Goal: Task Accomplishment & Management: Manage account settings

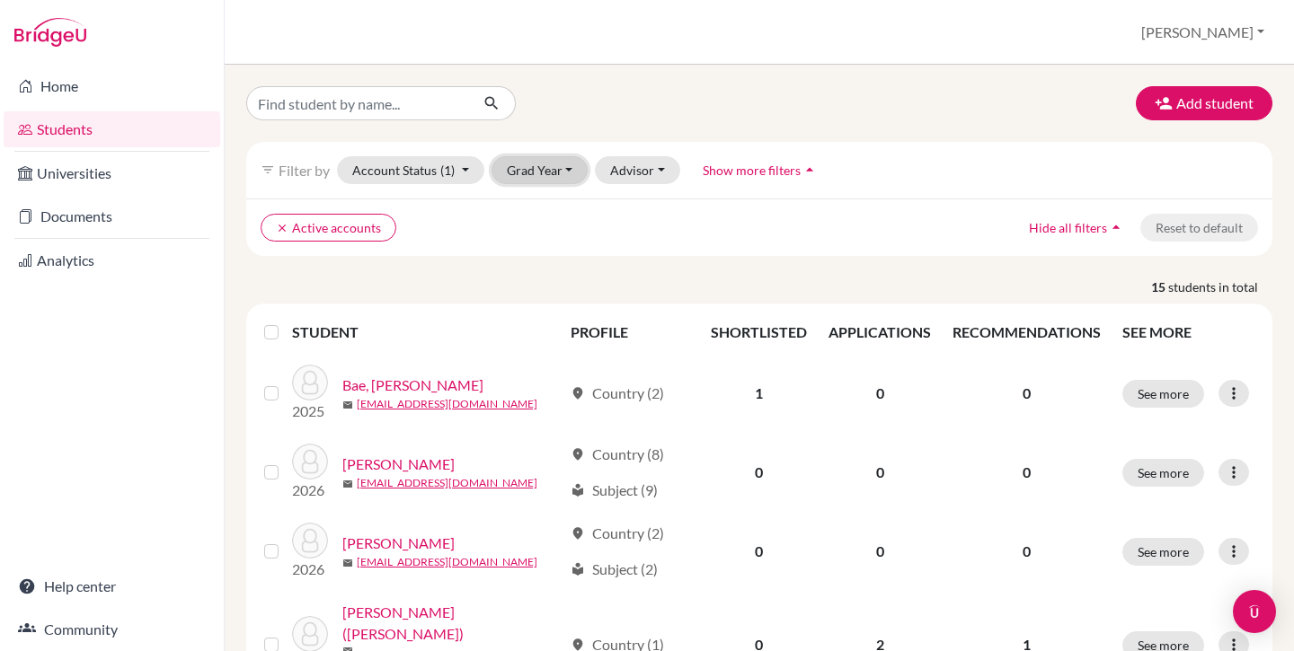
click at [526, 166] on button "Grad Year" at bounding box center [539, 170] width 97 height 28
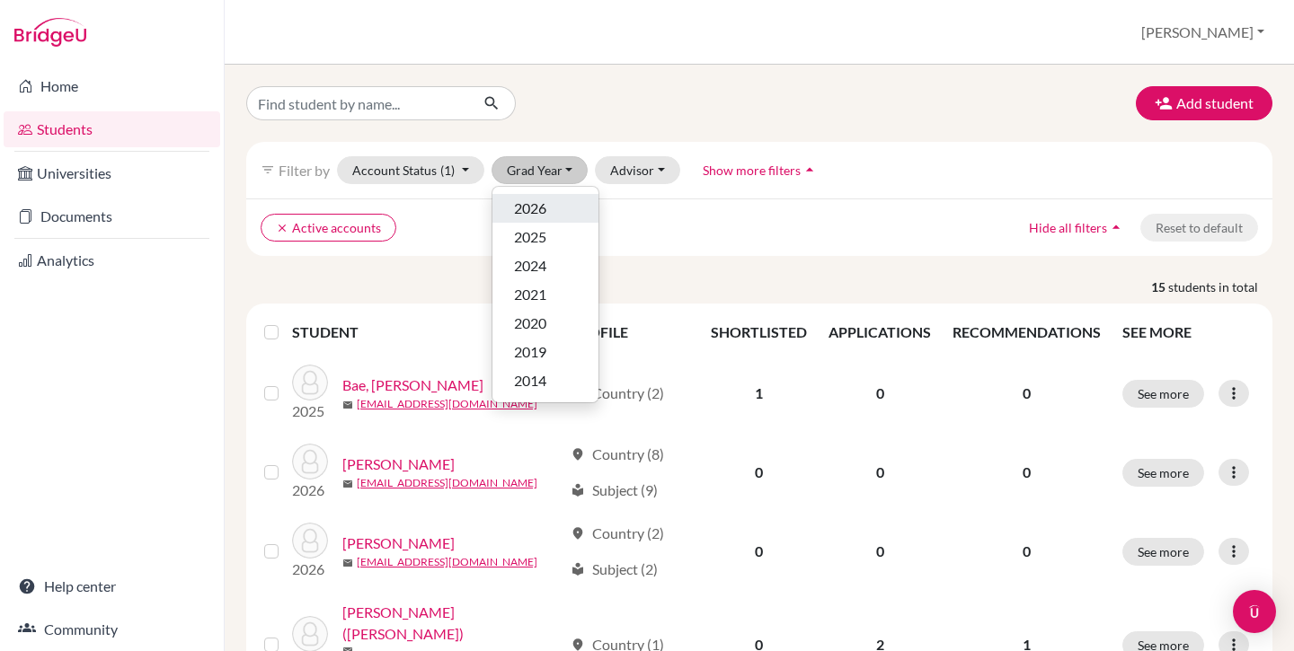
click at [541, 202] on span "2026" at bounding box center [530, 209] width 32 height 22
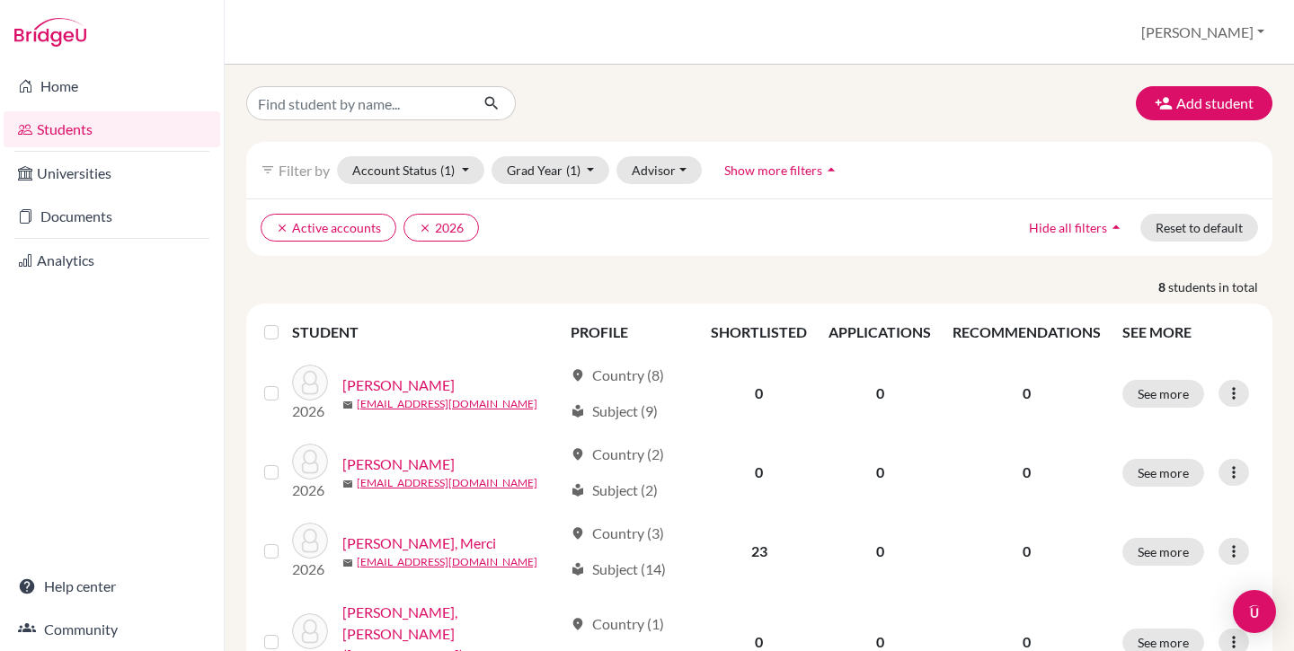
click at [286, 322] on label at bounding box center [286, 322] width 0 height 0
click at [0, 0] on input "checkbox" at bounding box center [0, 0] width 0 height 0
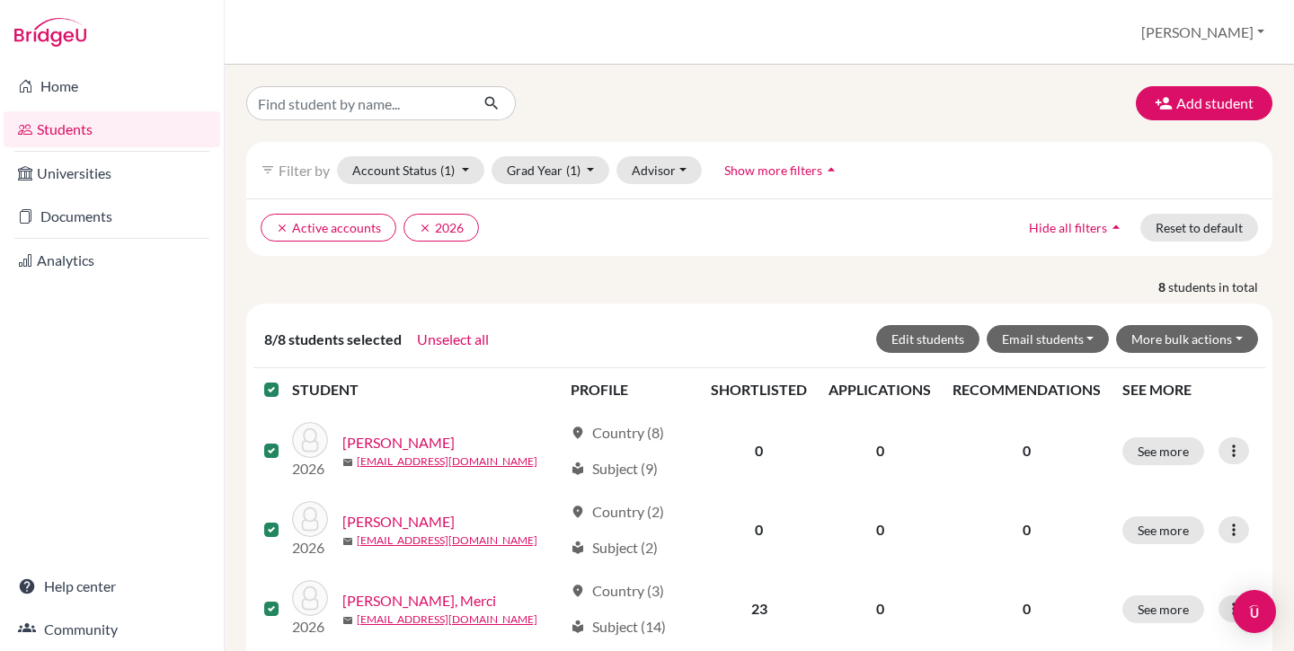
click at [286, 379] on label at bounding box center [286, 379] width 0 height 0
click at [0, 0] on input "checkbox" at bounding box center [0, 0] width 0 height 0
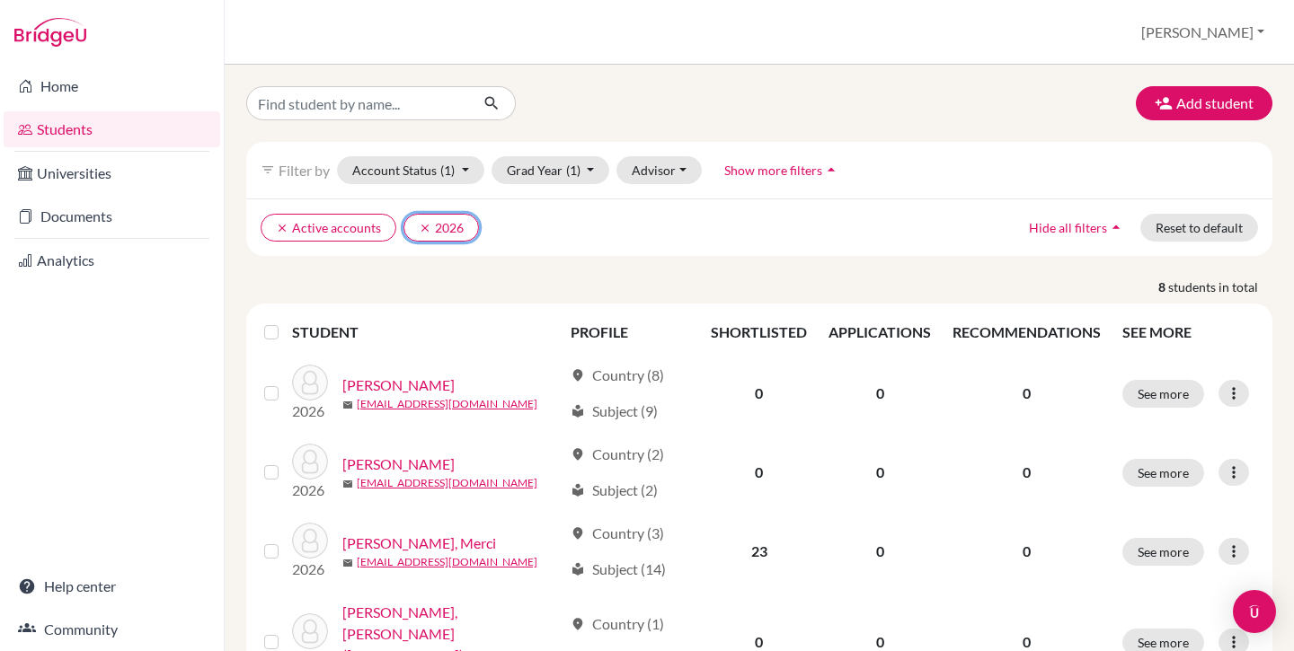
click at [414, 232] on button "clear 2026" at bounding box center [440, 228] width 75 height 28
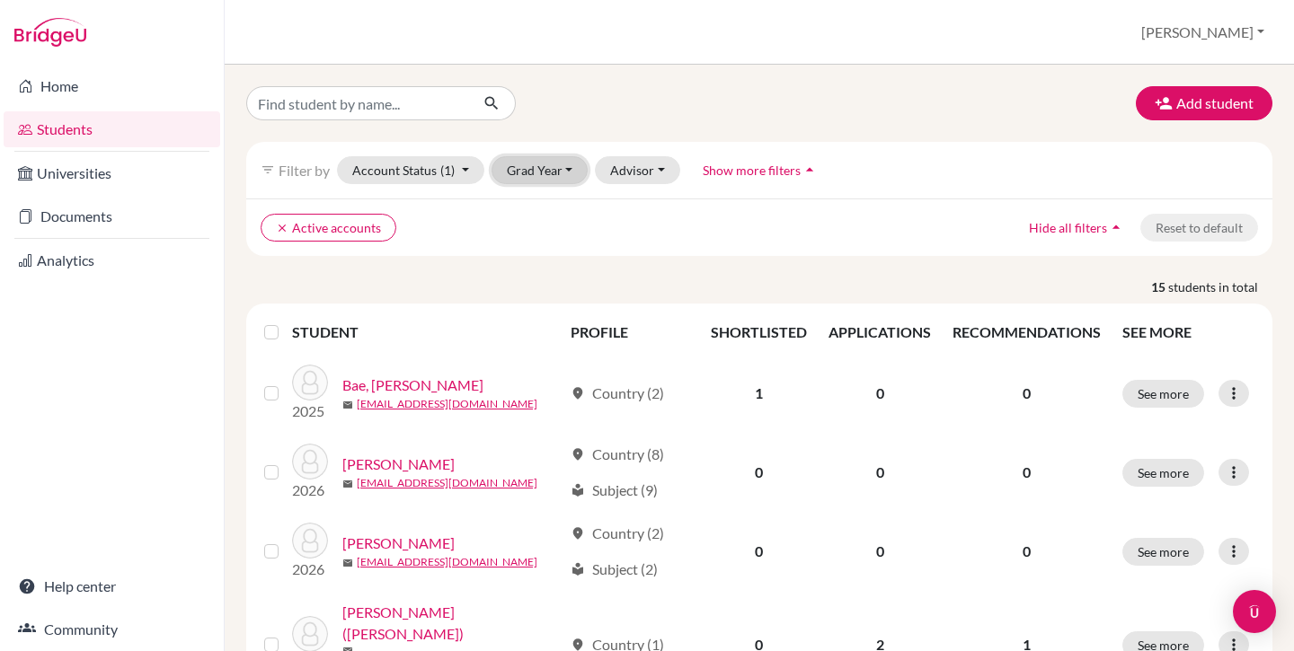
click at [537, 176] on button "Grad Year" at bounding box center [539, 170] width 97 height 28
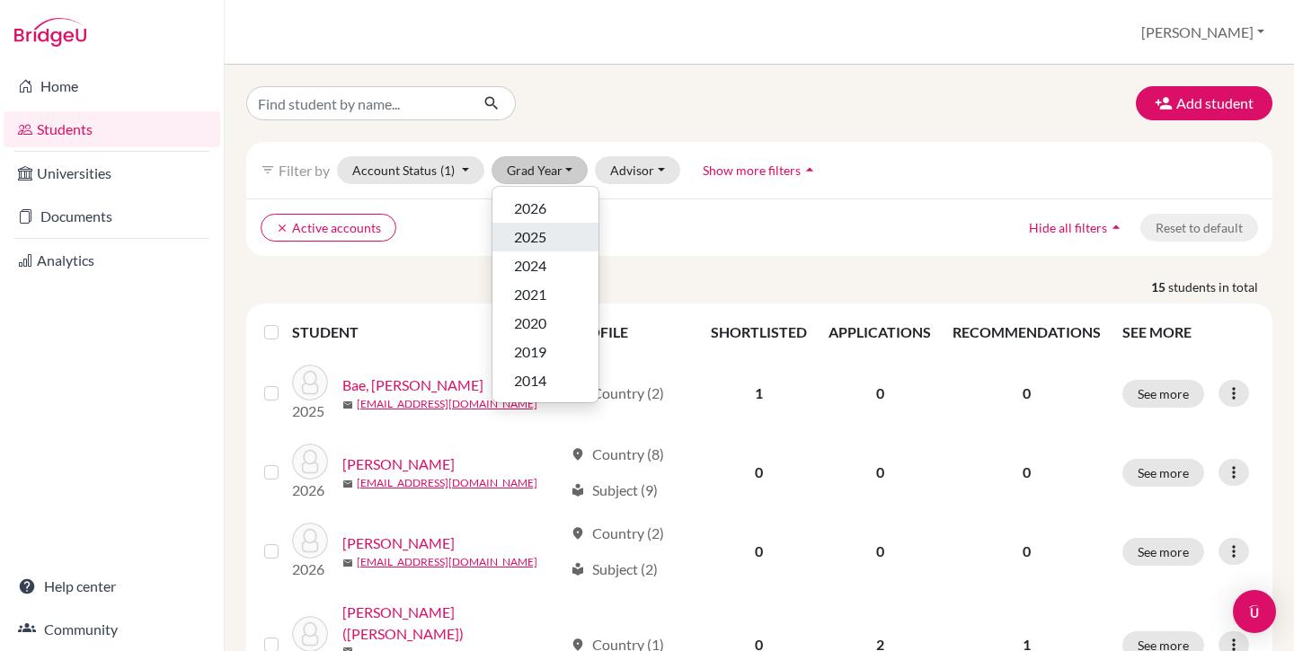
click at [549, 242] on div "2025" at bounding box center [545, 237] width 63 height 22
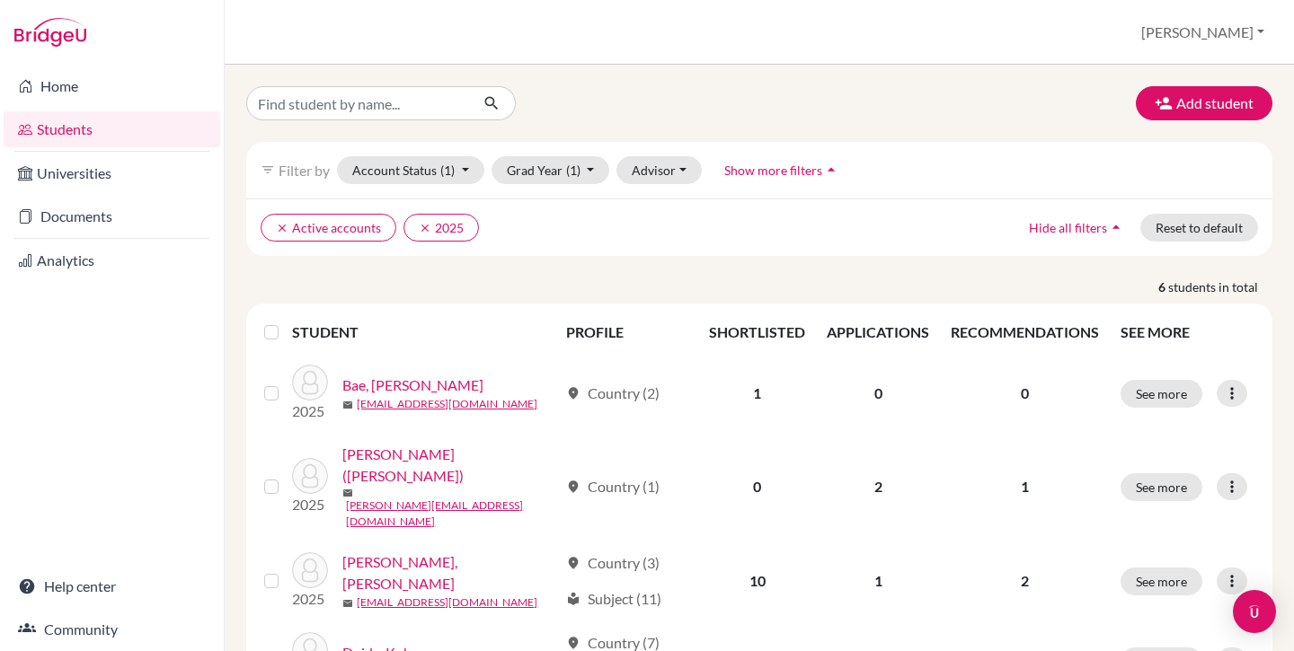
click at [279, 333] on div at bounding box center [275, 333] width 22 height 22
click at [286, 322] on label at bounding box center [286, 322] width 0 height 0
click at [0, 0] on input "checkbox" at bounding box center [0, 0] width 0 height 0
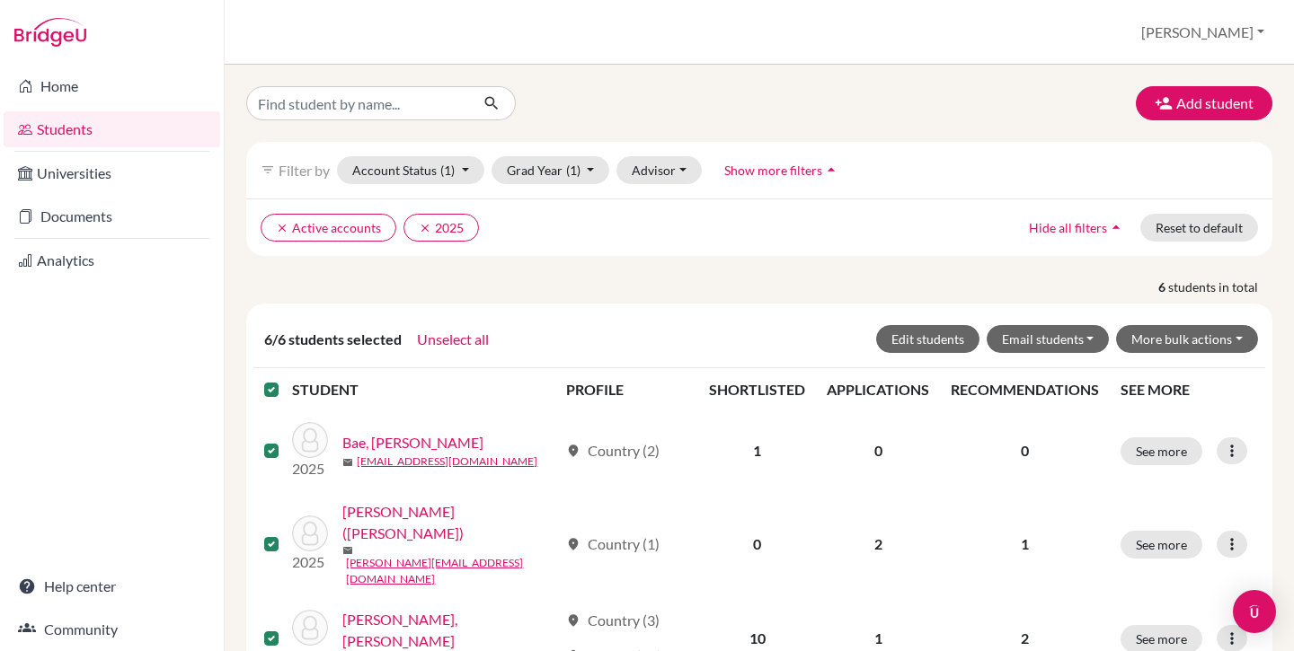
click at [286, 379] on label at bounding box center [286, 379] width 0 height 0
click at [0, 0] on input "checkbox" at bounding box center [0, 0] width 0 height 0
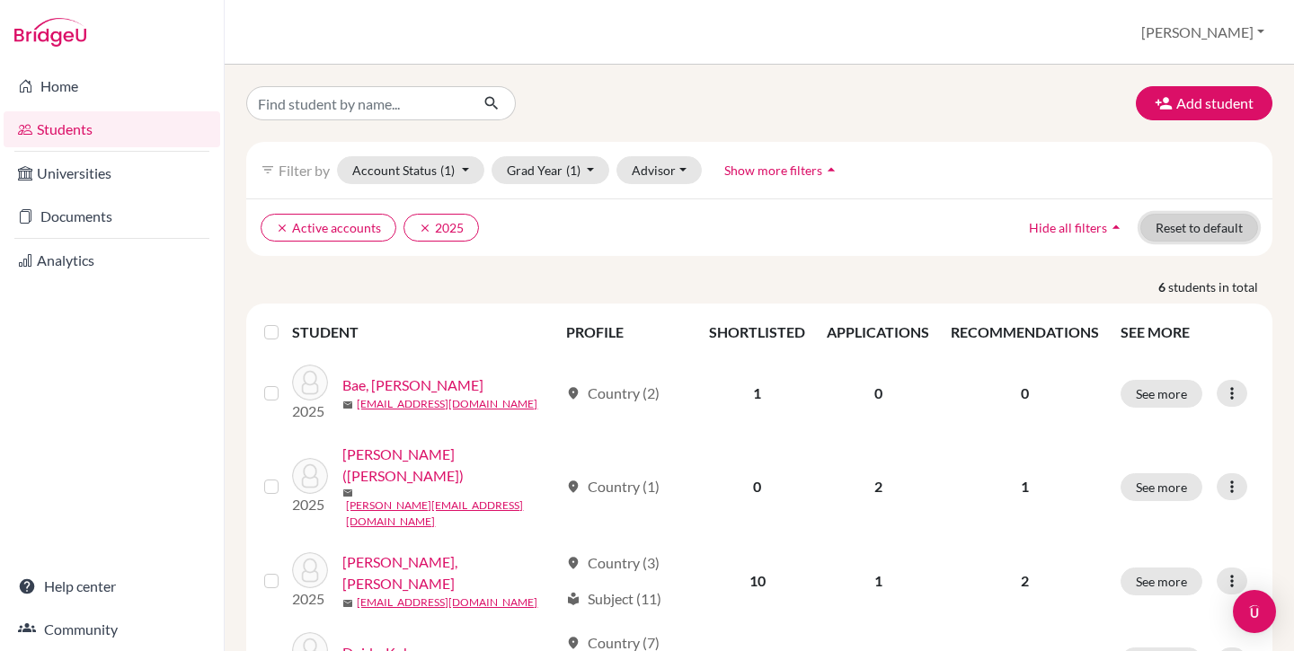
click at [1161, 223] on button "Reset to default" at bounding box center [1199, 228] width 118 height 28
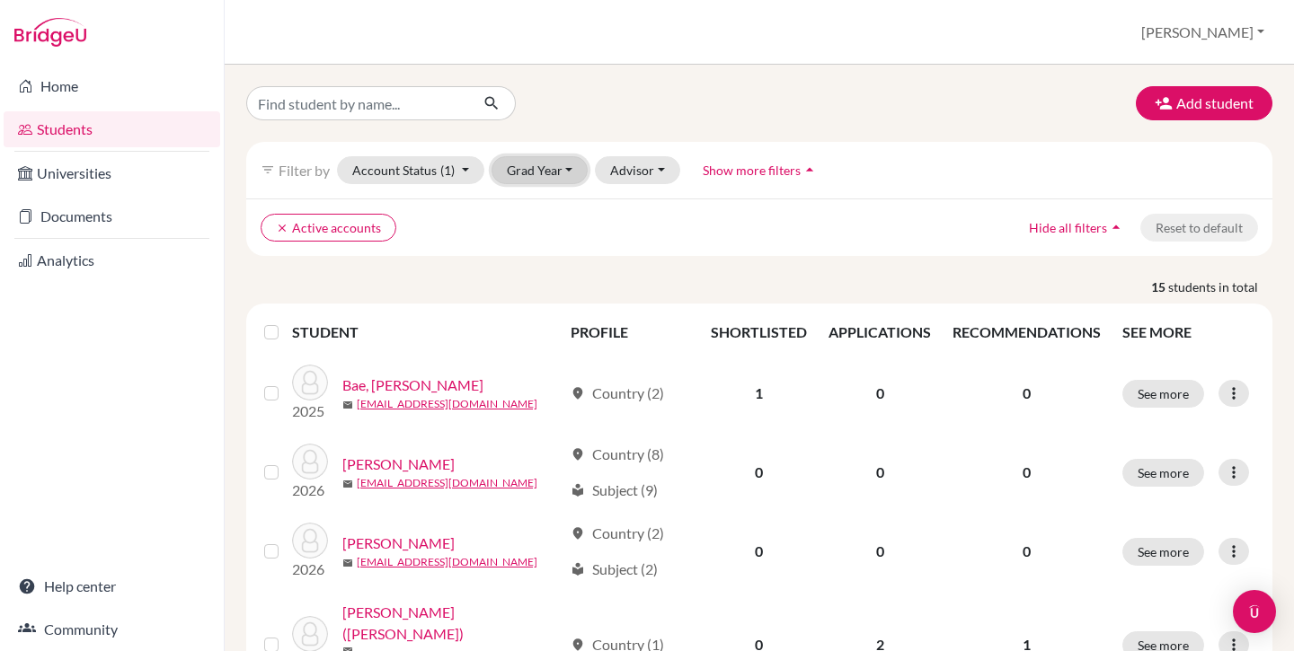
click at [553, 165] on button "Grad Year" at bounding box center [539, 170] width 97 height 28
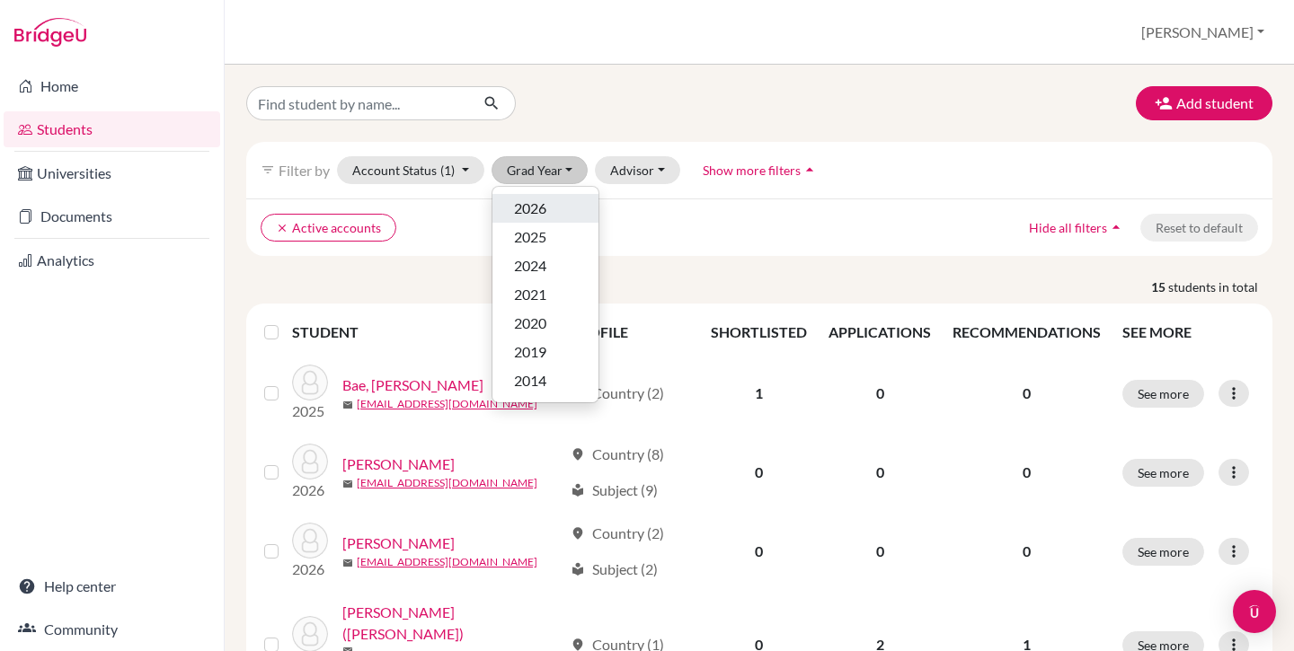
click at [555, 213] on div "2026" at bounding box center [545, 209] width 63 height 22
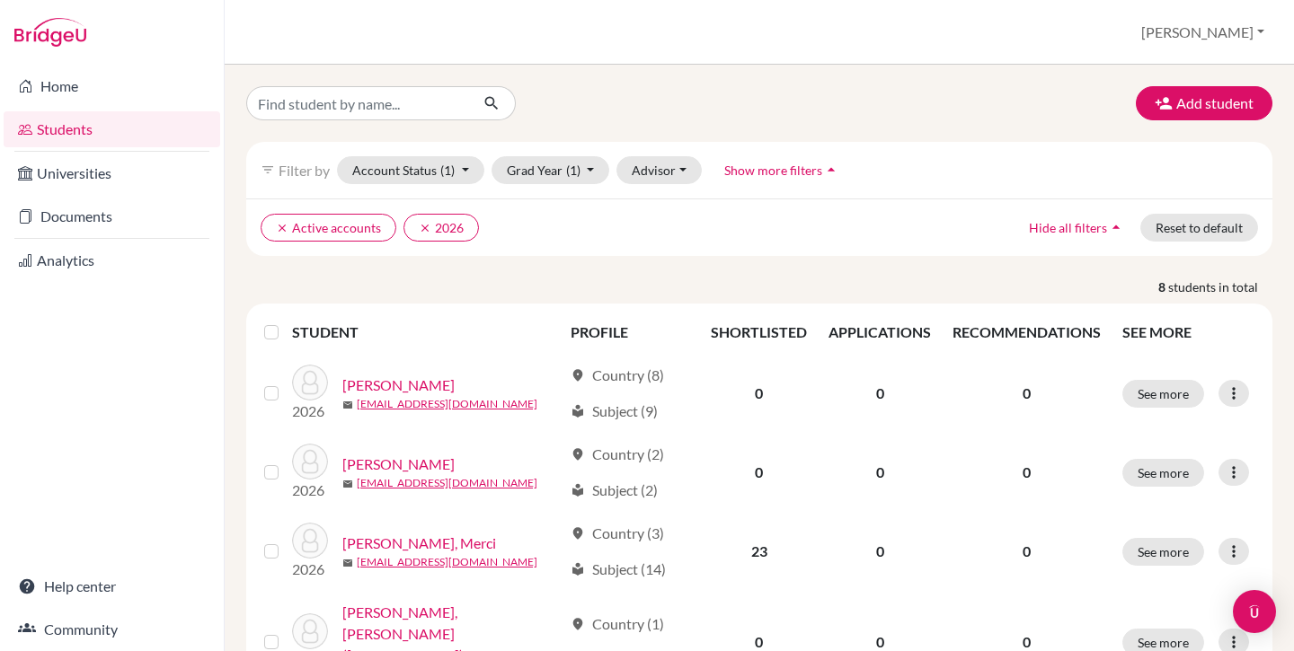
click at [286, 322] on label at bounding box center [286, 322] width 0 height 0
click at [0, 0] on input "checkbox" at bounding box center [0, 0] width 0 height 0
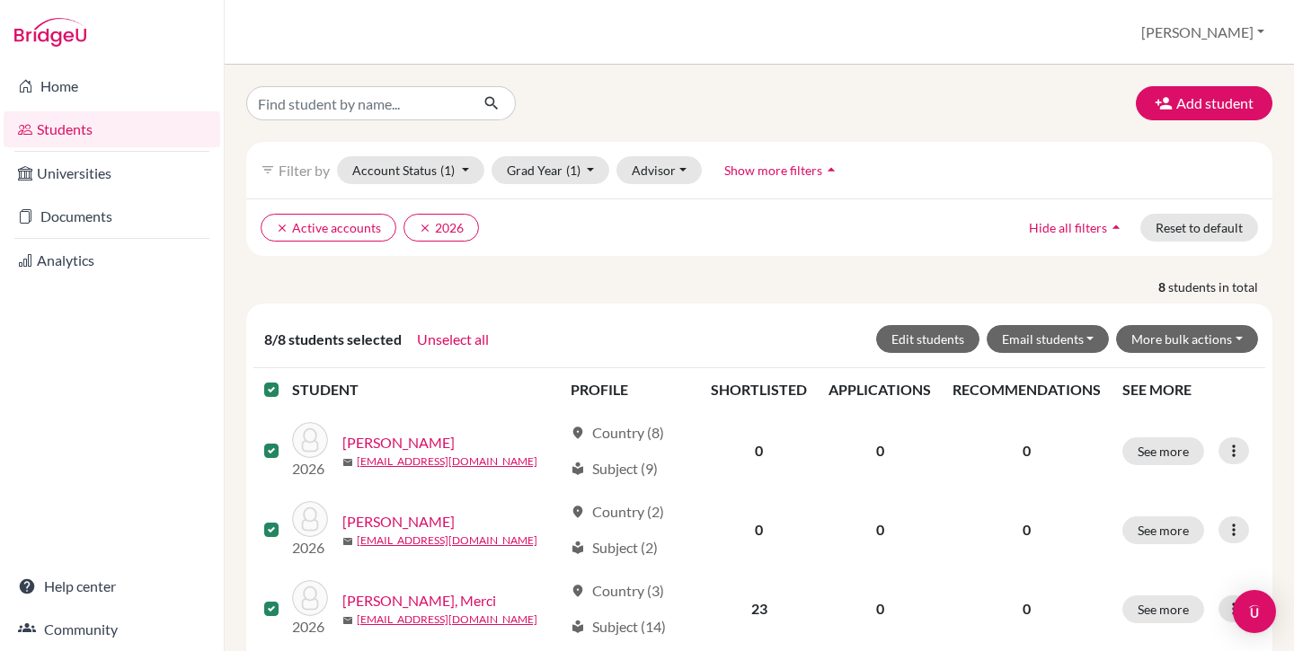
click at [286, 379] on label at bounding box center [286, 379] width 0 height 0
click at [0, 0] on input "checkbox" at bounding box center [0, 0] width 0 height 0
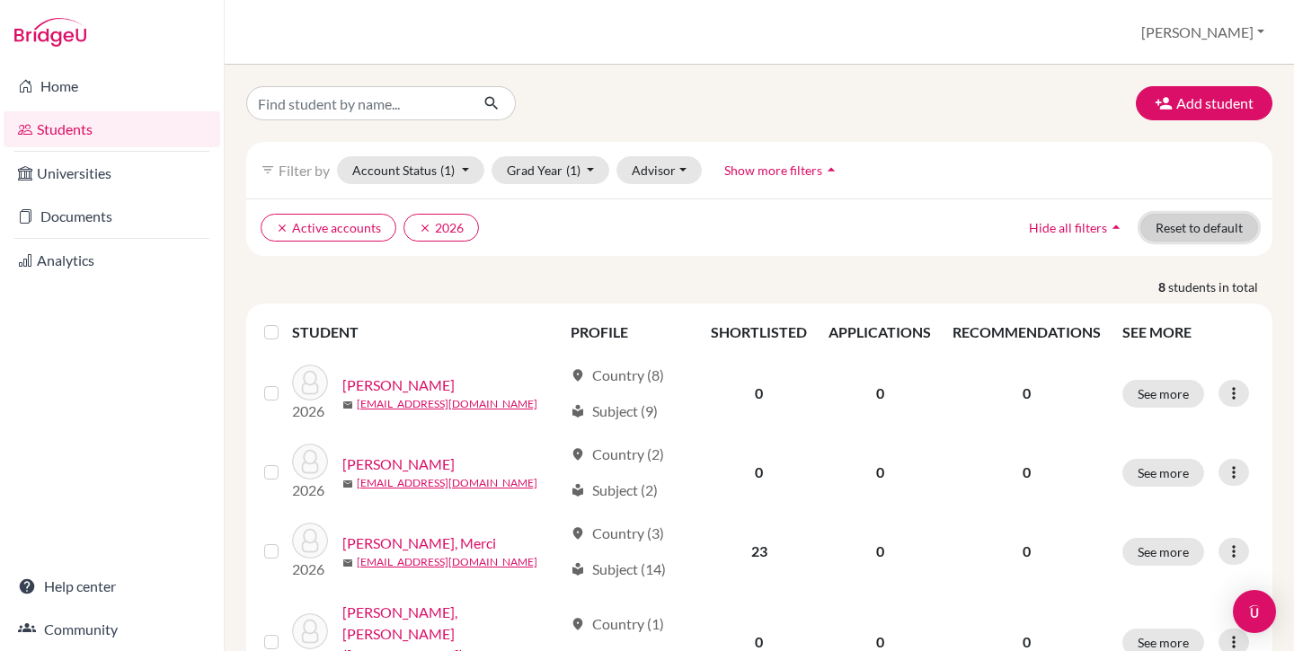
click at [1167, 222] on button "Reset to default" at bounding box center [1199, 228] width 118 height 28
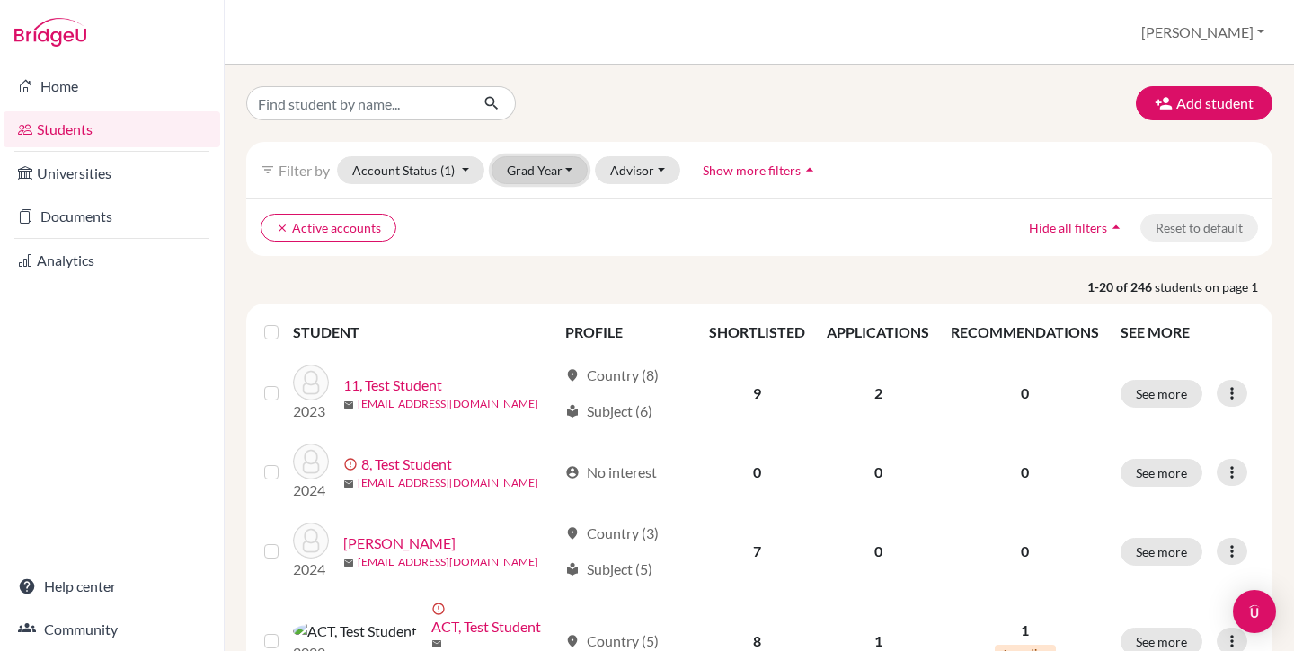
click at [521, 172] on button "Grad Year" at bounding box center [539, 170] width 97 height 28
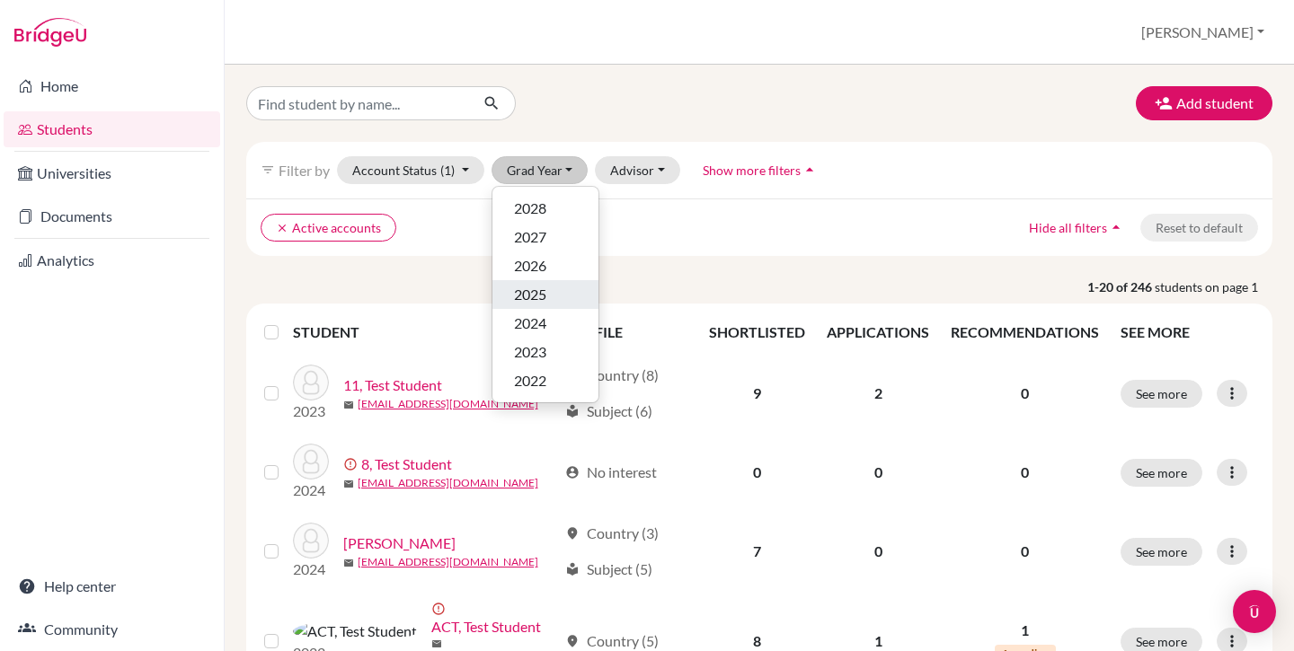
click at [551, 289] on div "2025" at bounding box center [545, 295] width 63 height 22
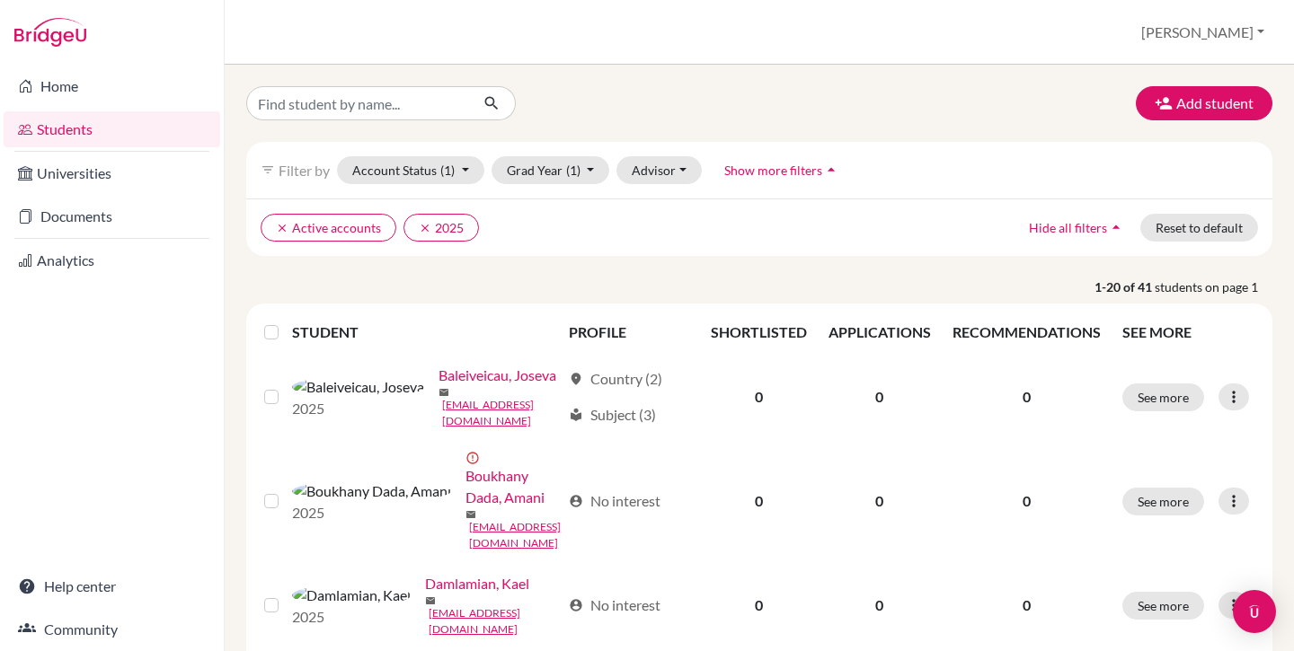
click at [286, 322] on label at bounding box center [286, 322] width 0 height 0
click at [0, 0] on input "checkbox" at bounding box center [0, 0] width 0 height 0
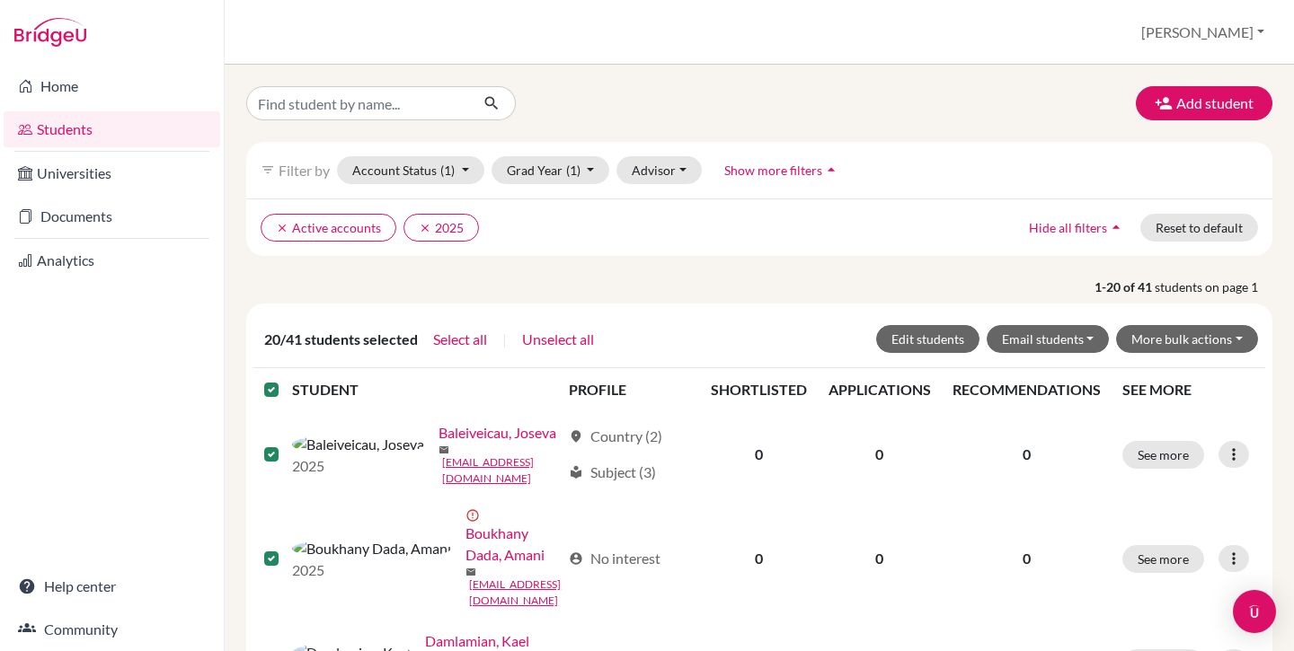
click at [286, 379] on label at bounding box center [286, 379] width 0 height 0
click at [0, 0] on input "checkbox" at bounding box center [0, 0] width 0 height 0
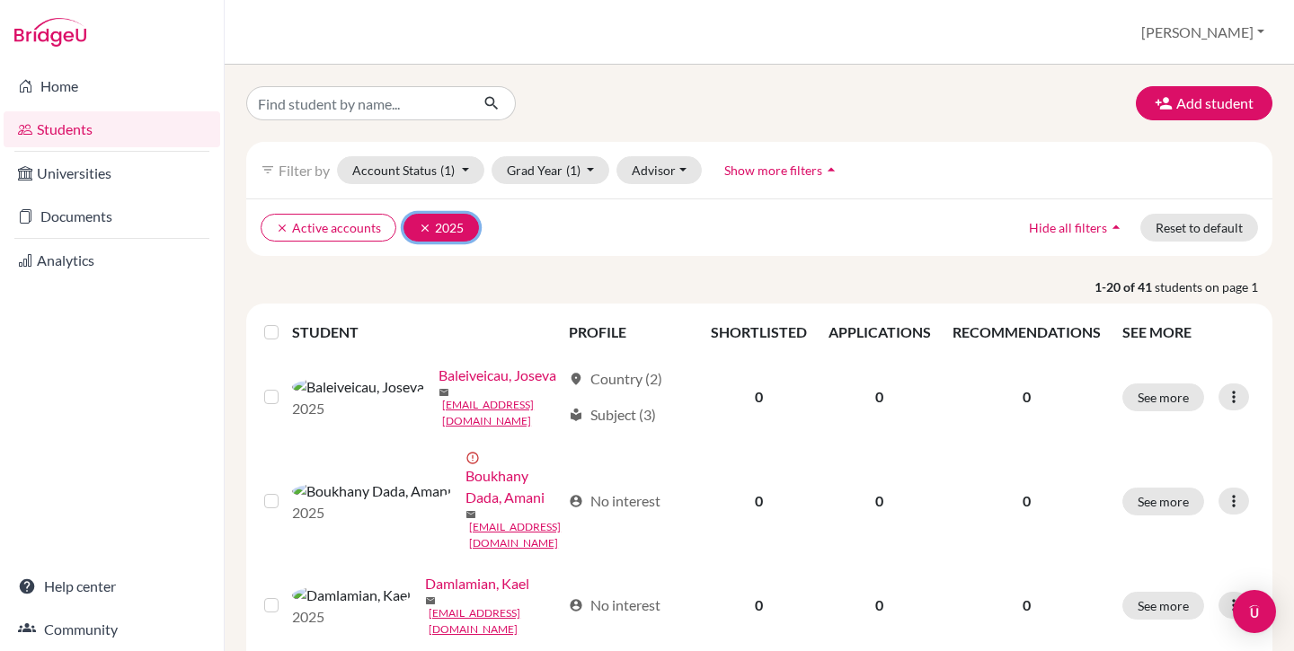
click at [412, 231] on button "clear 2025" at bounding box center [440, 228] width 75 height 28
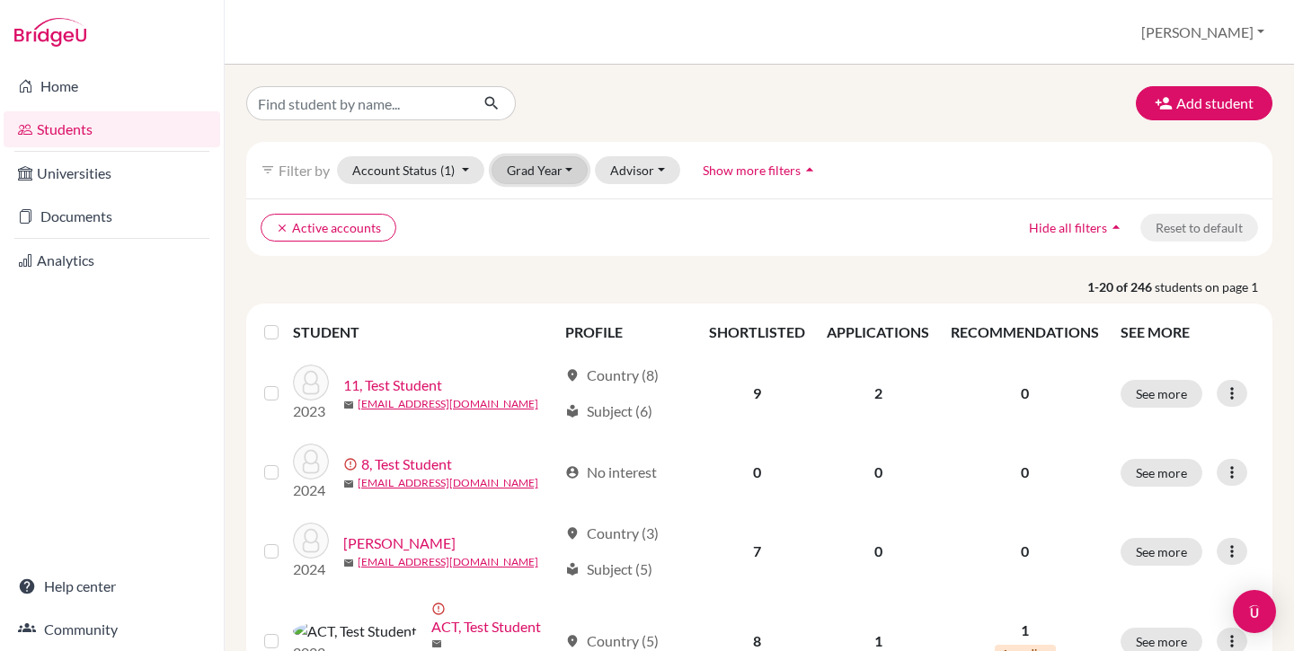
click at [535, 174] on button "Grad Year" at bounding box center [539, 170] width 97 height 28
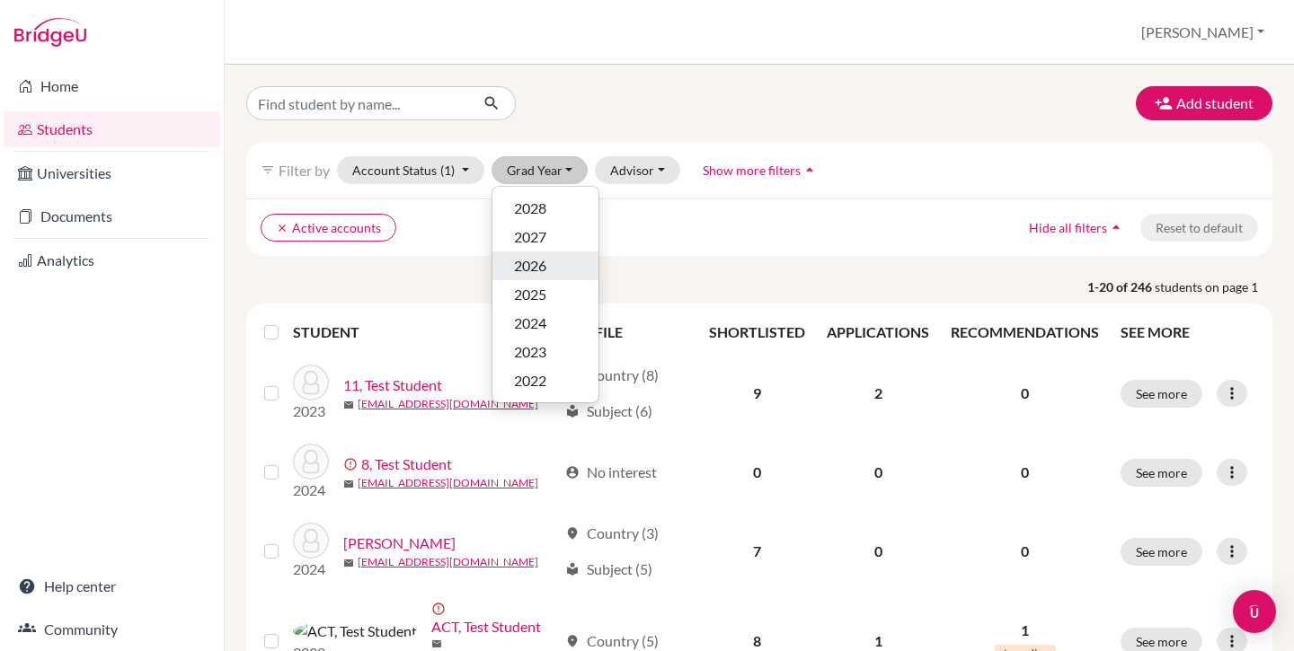
click at [545, 264] on span "2026" at bounding box center [530, 266] width 32 height 22
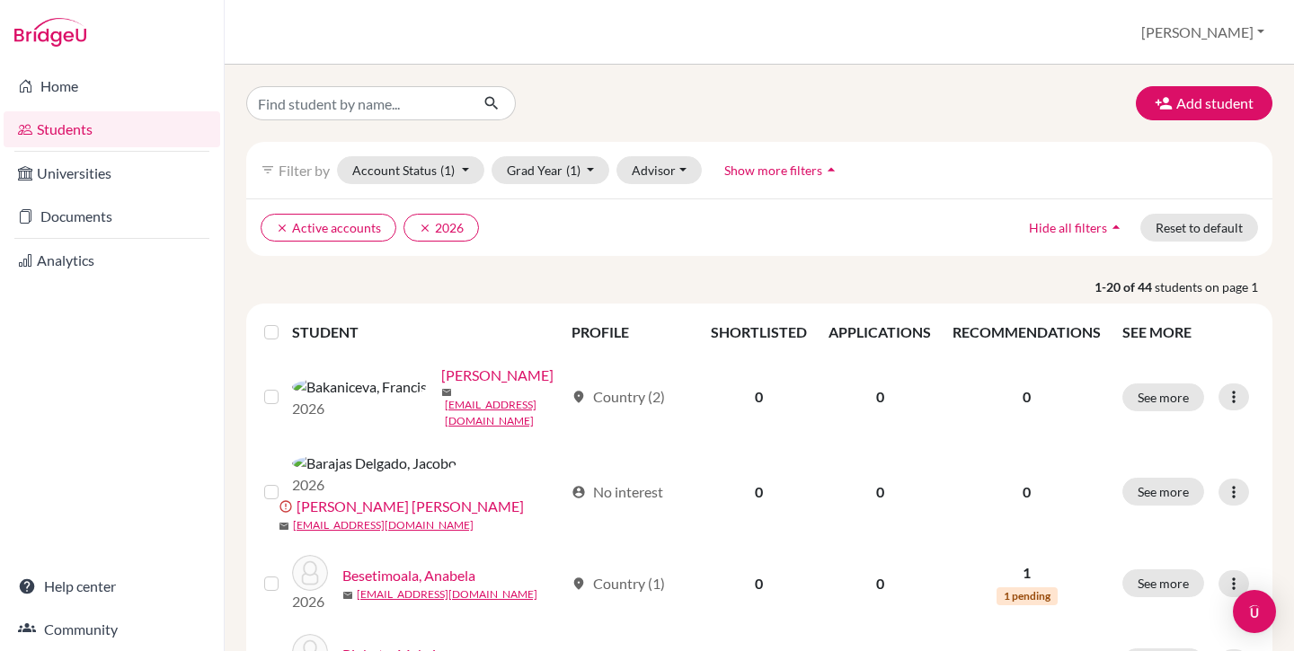
click at [286, 322] on label at bounding box center [286, 322] width 0 height 0
click at [0, 0] on input "checkbox" at bounding box center [0, 0] width 0 height 0
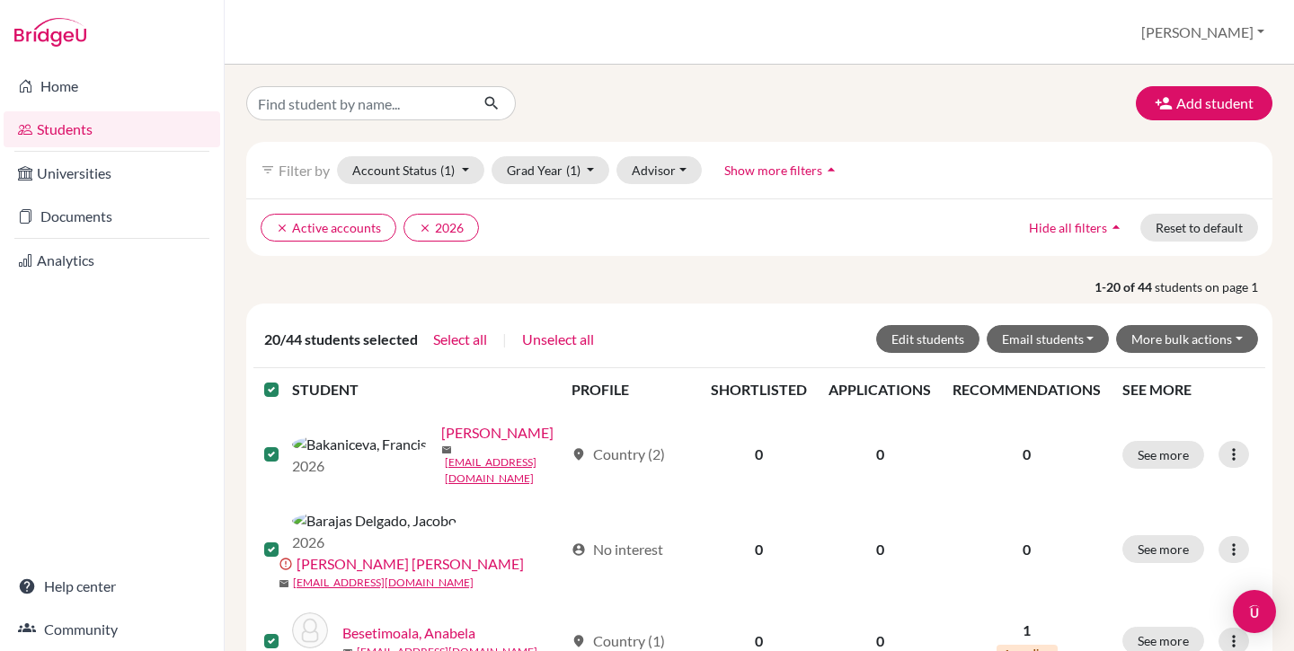
click at [272, 378] on th at bounding box center [272, 389] width 39 height 43
click at [286, 379] on label at bounding box center [286, 379] width 0 height 0
click at [0, 0] on input "checkbox" at bounding box center [0, 0] width 0 height 0
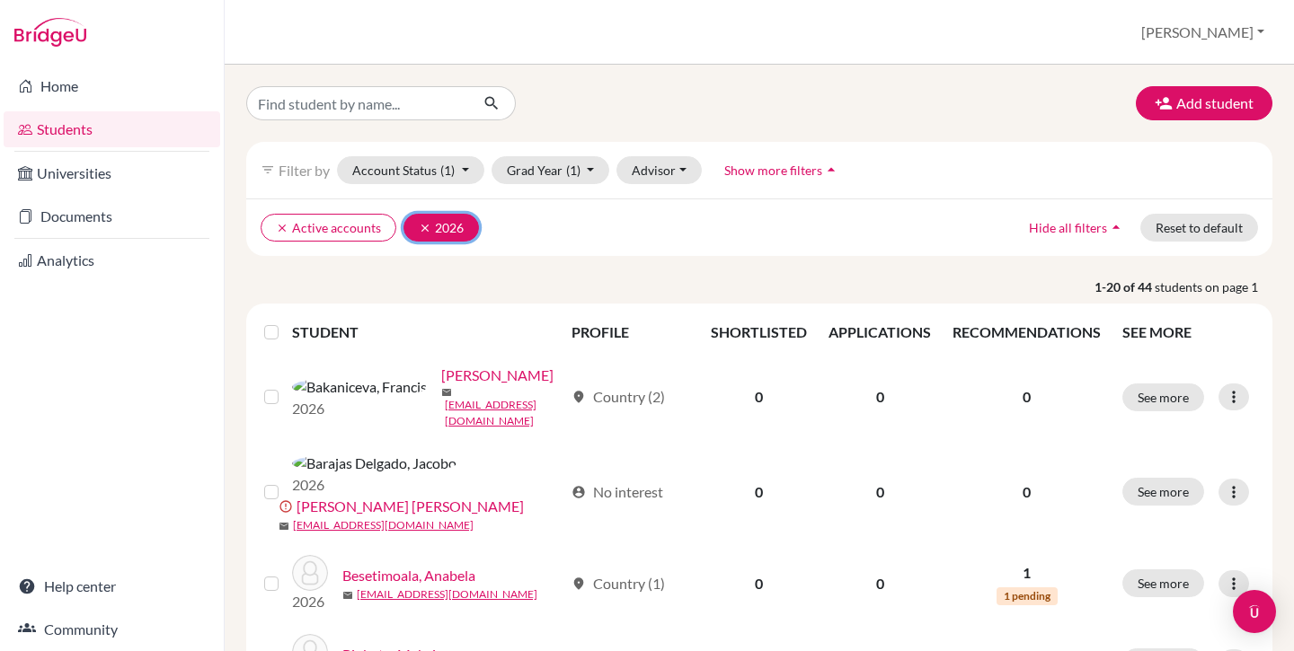
click at [419, 230] on icon "clear" at bounding box center [425, 228] width 13 height 13
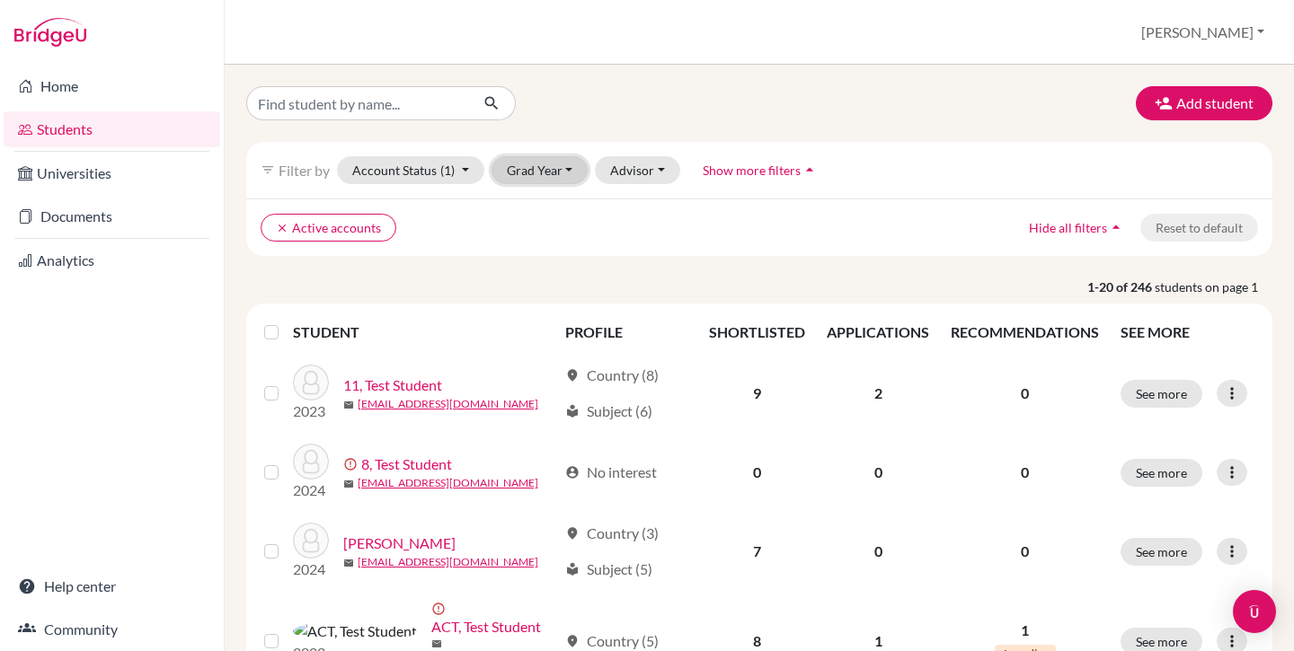
click at [539, 169] on button "Grad Year" at bounding box center [539, 170] width 97 height 28
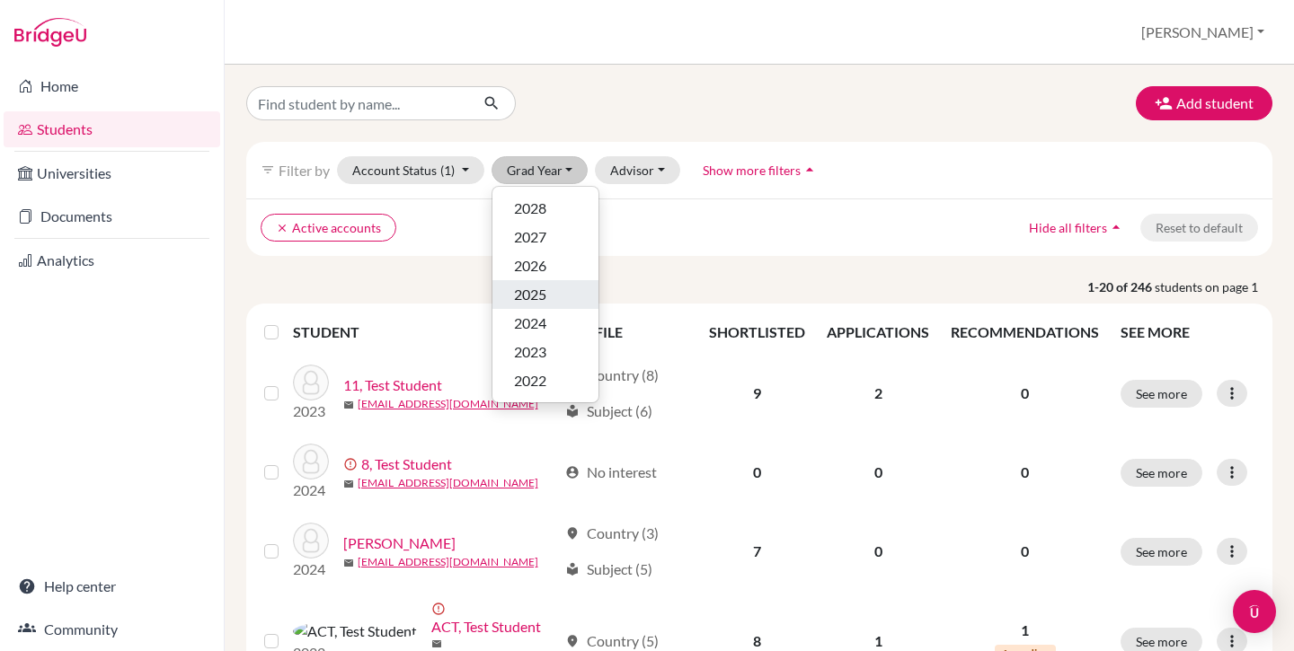
click at [545, 298] on span "2025" at bounding box center [530, 295] width 32 height 22
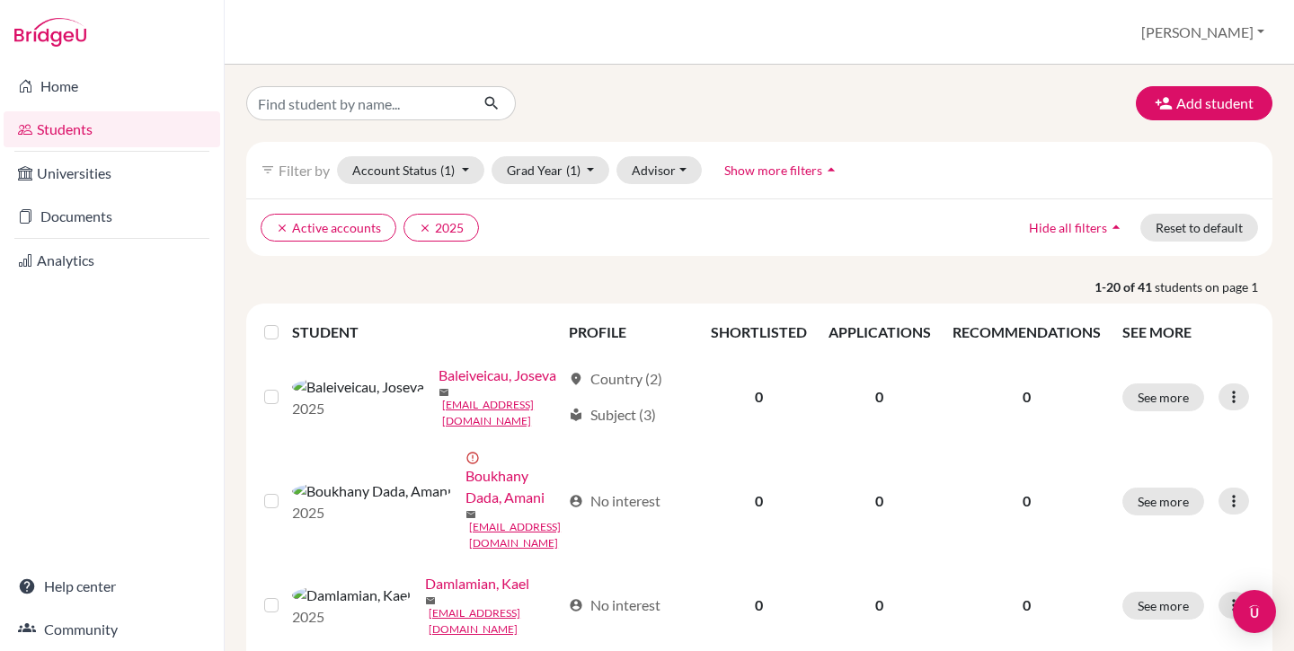
click at [286, 322] on label at bounding box center [286, 322] width 0 height 0
click at [0, 0] on input "checkbox" at bounding box center [0, 0] width 0 height 0
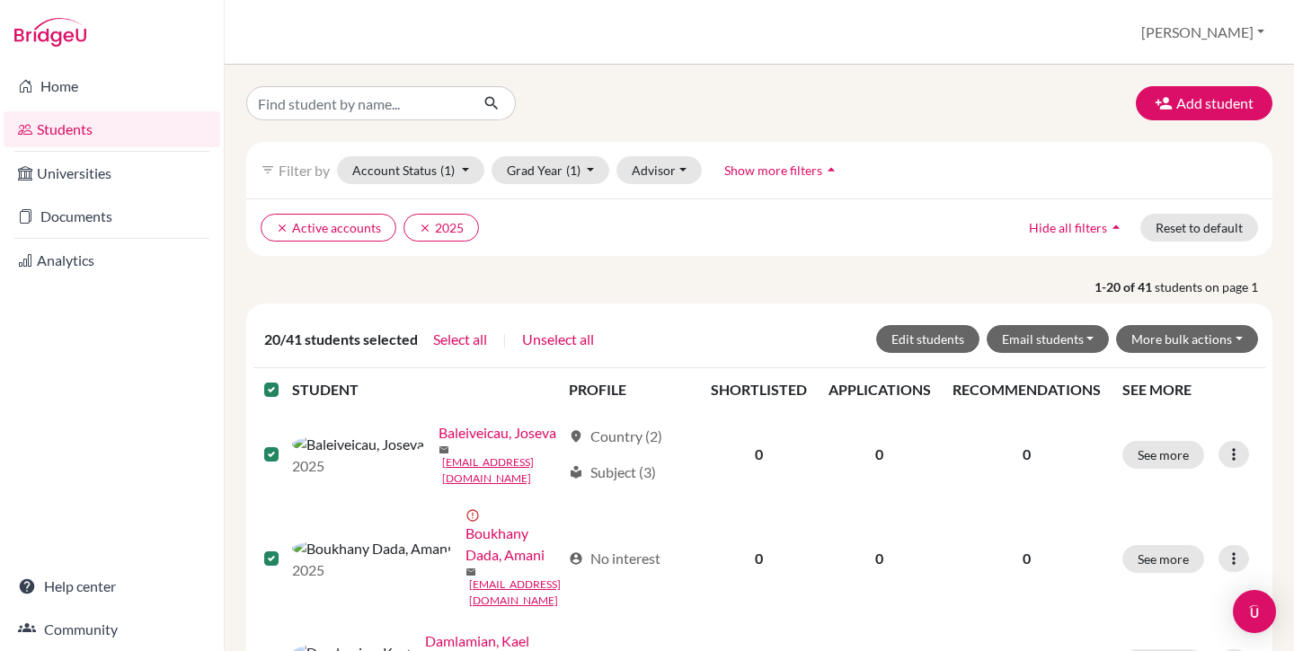
click at [266, 399] on div at bounding box center [275, 390] width 22 height 22
click at [286, 379] on label at bounding box center [286, 379] width 0 height 0
click at [0, 0] on input "checkbox" at bounding box center [0, 0] width 0 height 0
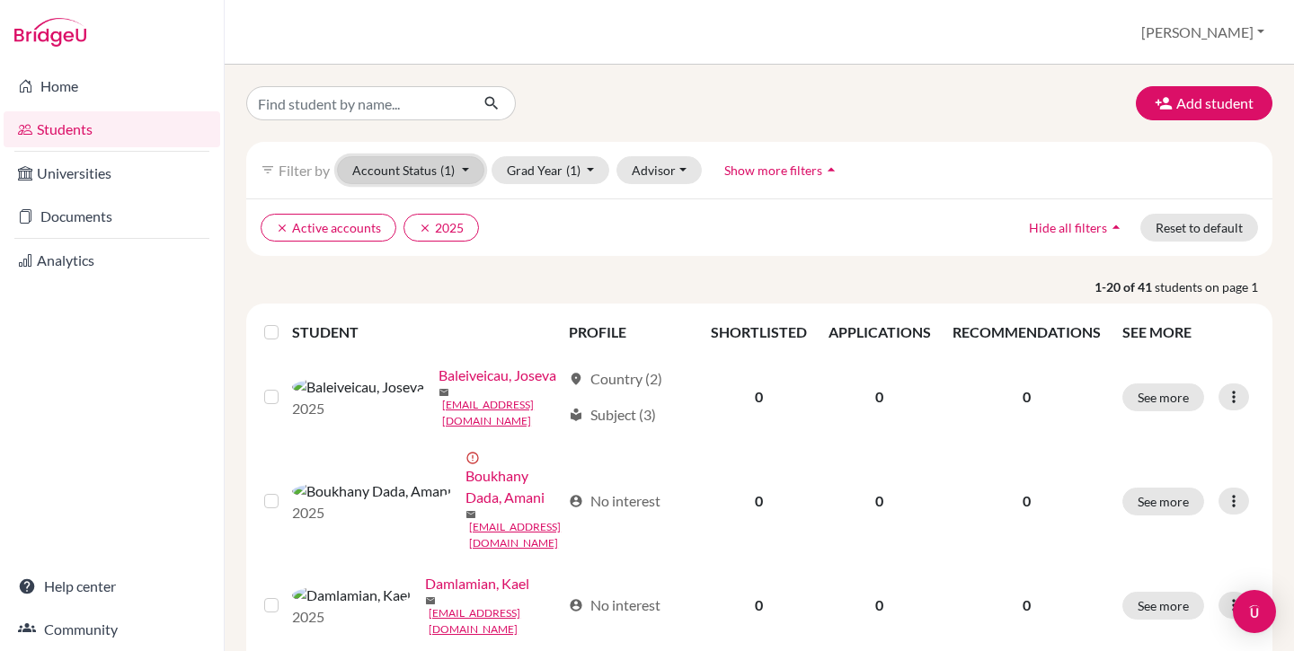
click at [417, 178] on button "Account Status (1)" at bounding box center [410, 170] width 147 height 28
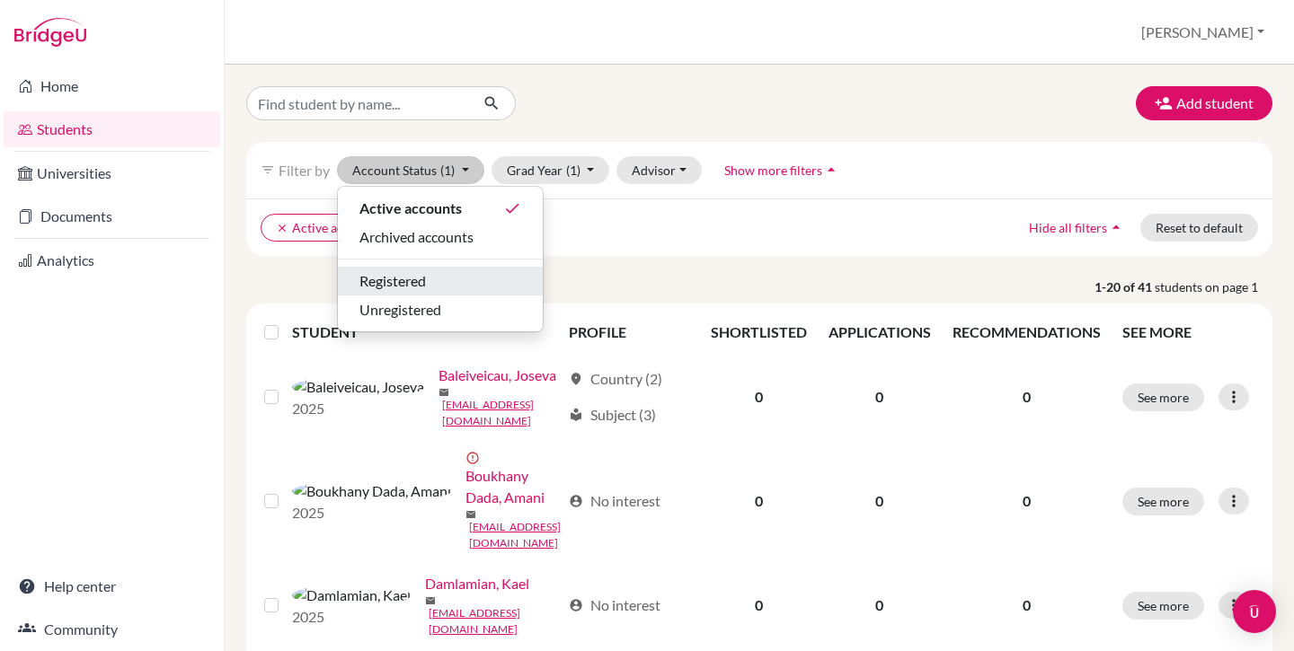
click at [431, 286] on div "Registered" at bounding box center [440, 281] width 162 height 22
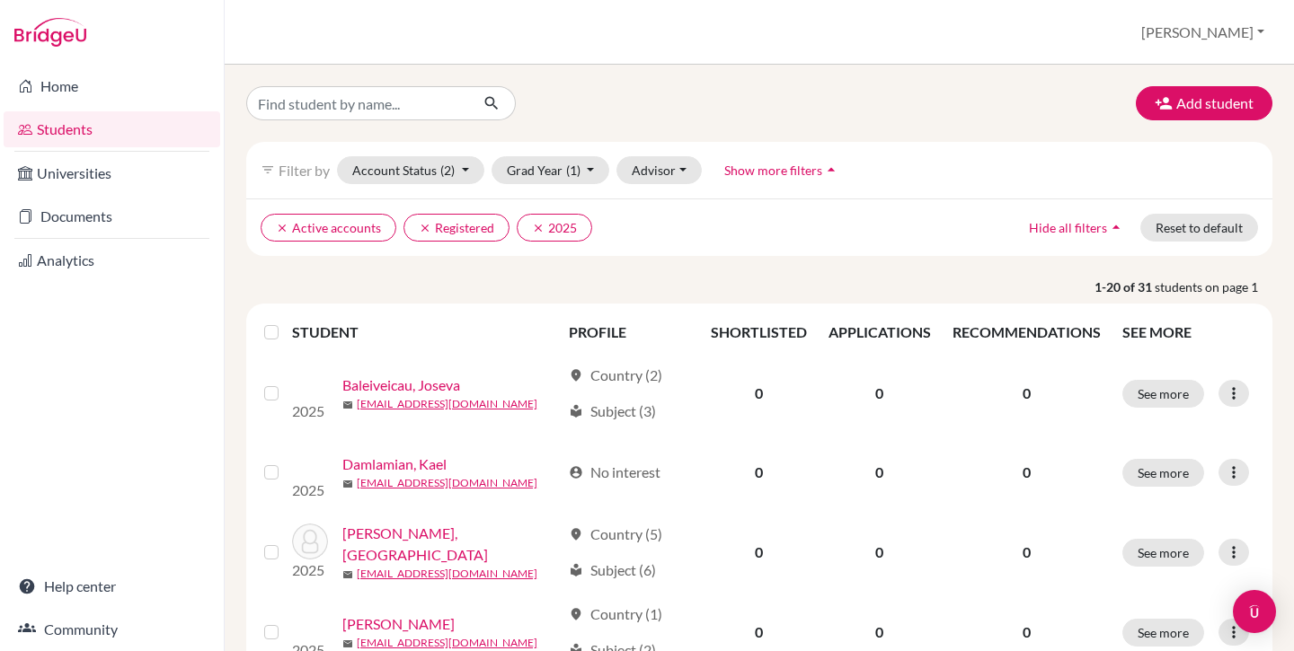
click at [286, 322] on label at bounding box center [286, 322] width 0 height 0
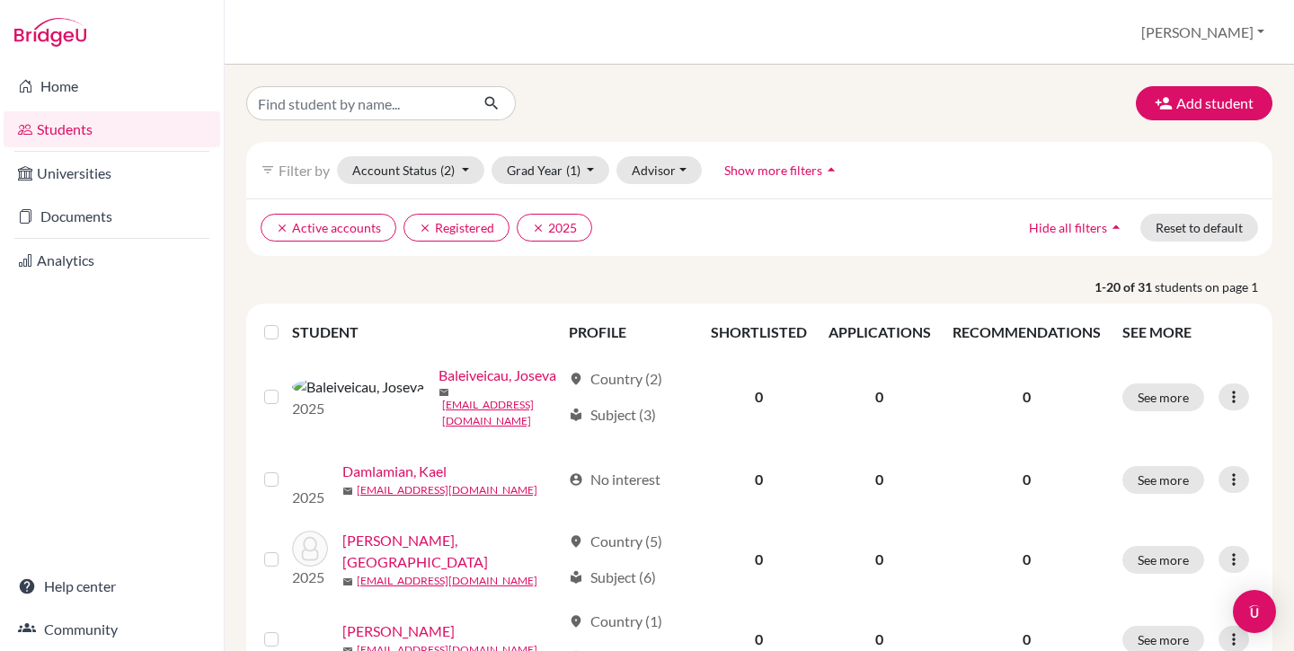
click at [0, 0] on input "checkbox" at bounding box center [0, 0] width 0 height 0
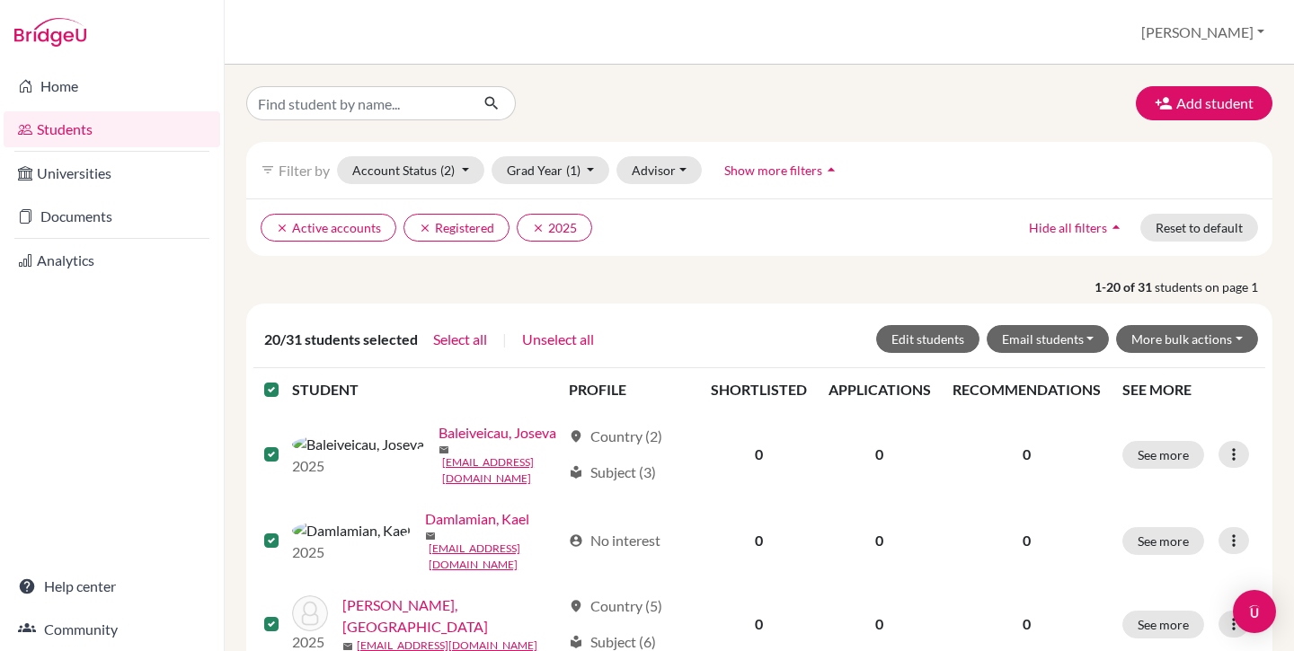
click at [275, 382] on div at bounding box center [275, 390] width 22 height 22
click at [538, 224] on icon "clear" at bounding box center [538, 228] width 13 height 13
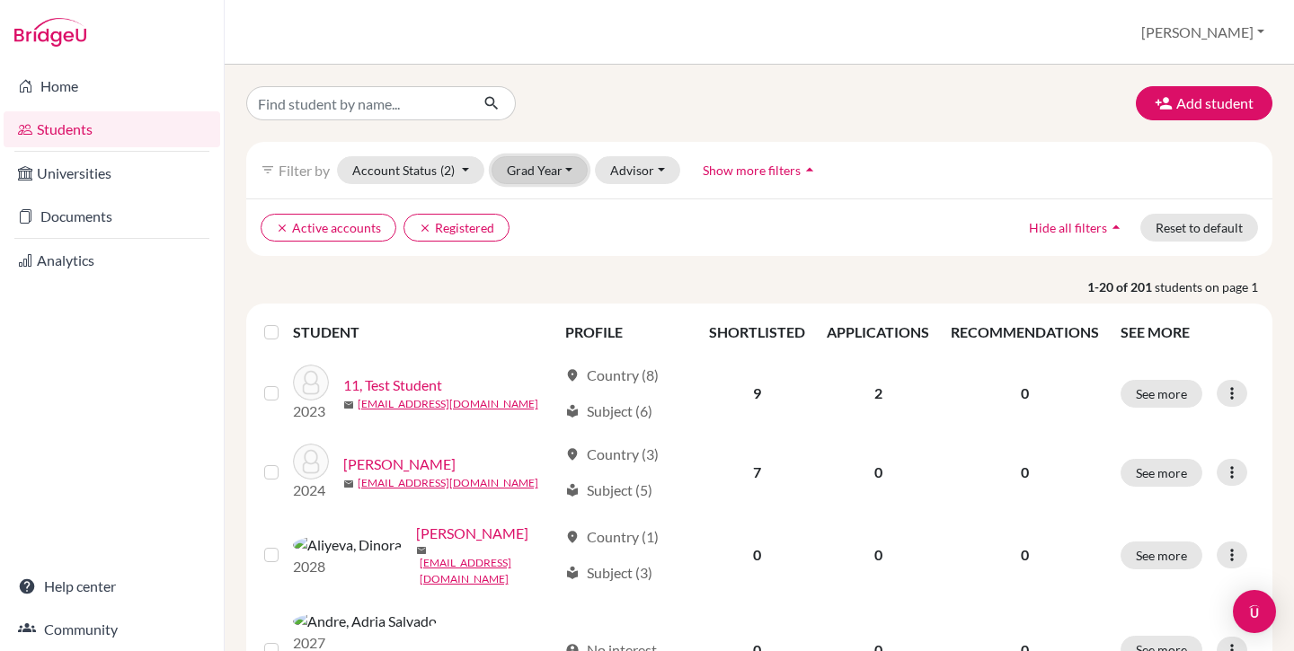
click at [539, 163] on button "Grad Year" at bounding box center [539, 170] width 97 height 28
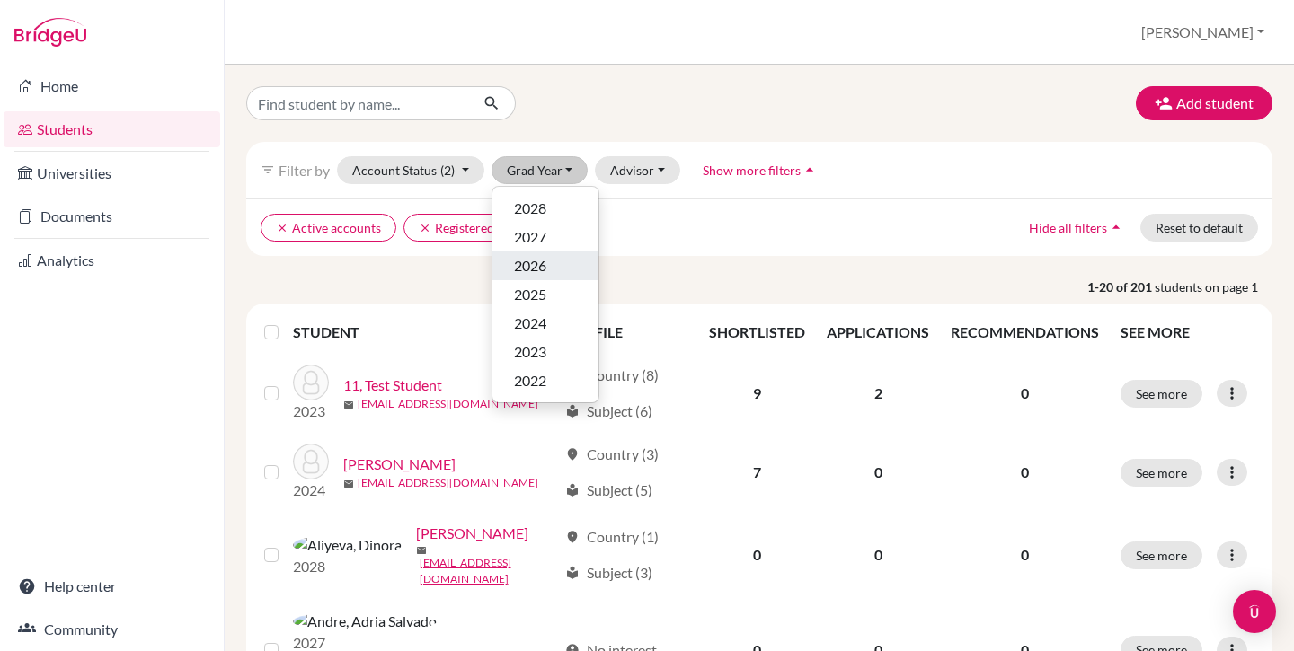
click at [551, 263] on div "2026" at bounding box center [545, 266] width 63 height 22
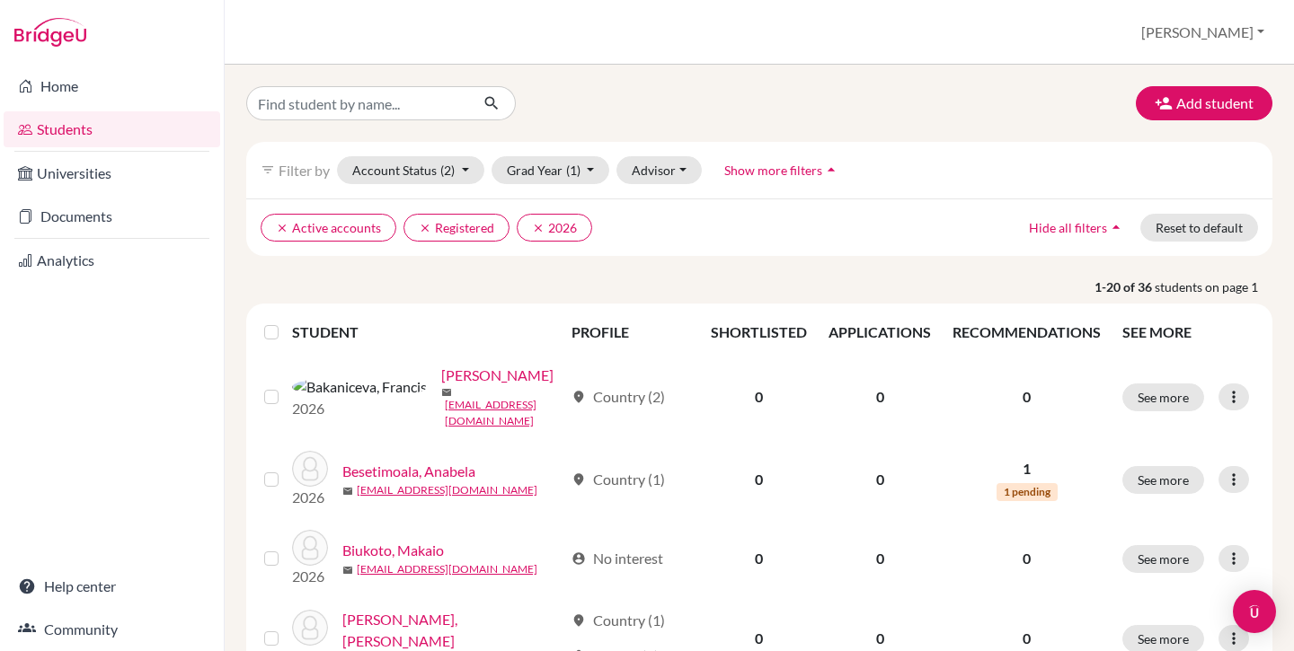
click at [286, 322] on label at bounding box center [286, 322] width 0 height 0
click at [0, 0] on input "checkbox" at bounding box center [0, 0] width 0 height 0
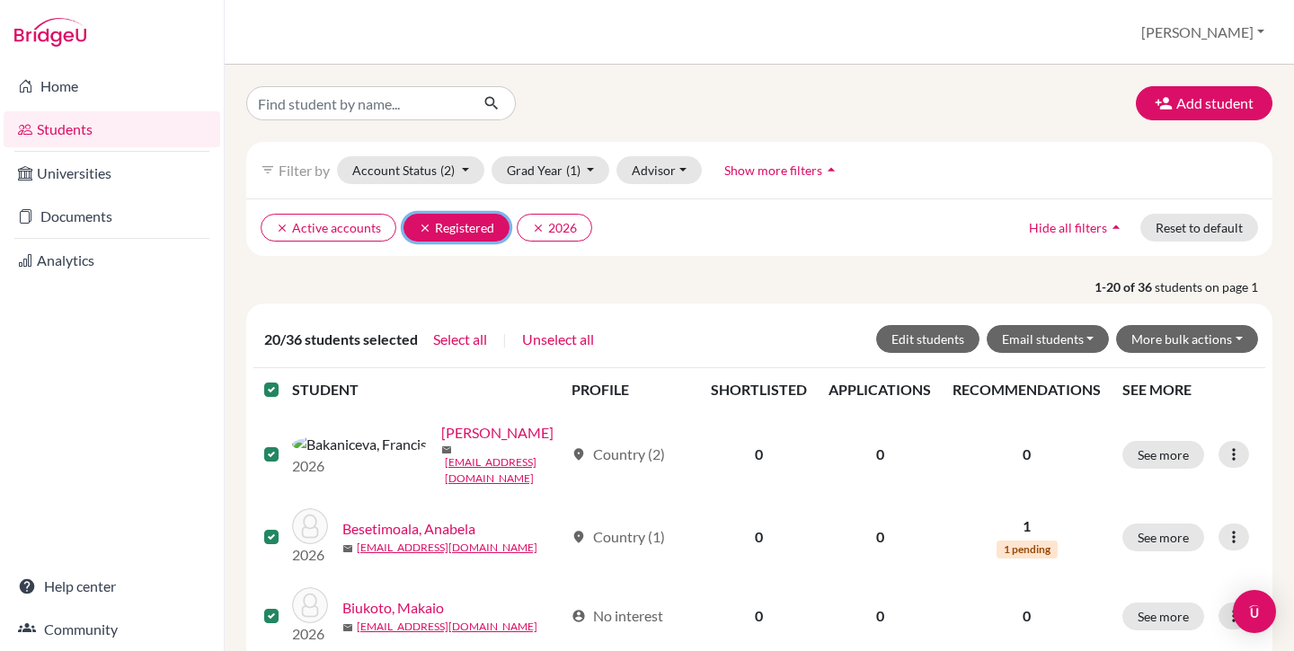
click at [423, 227] on icon "clear" at bounding box center [425, 228] width 13 height 13
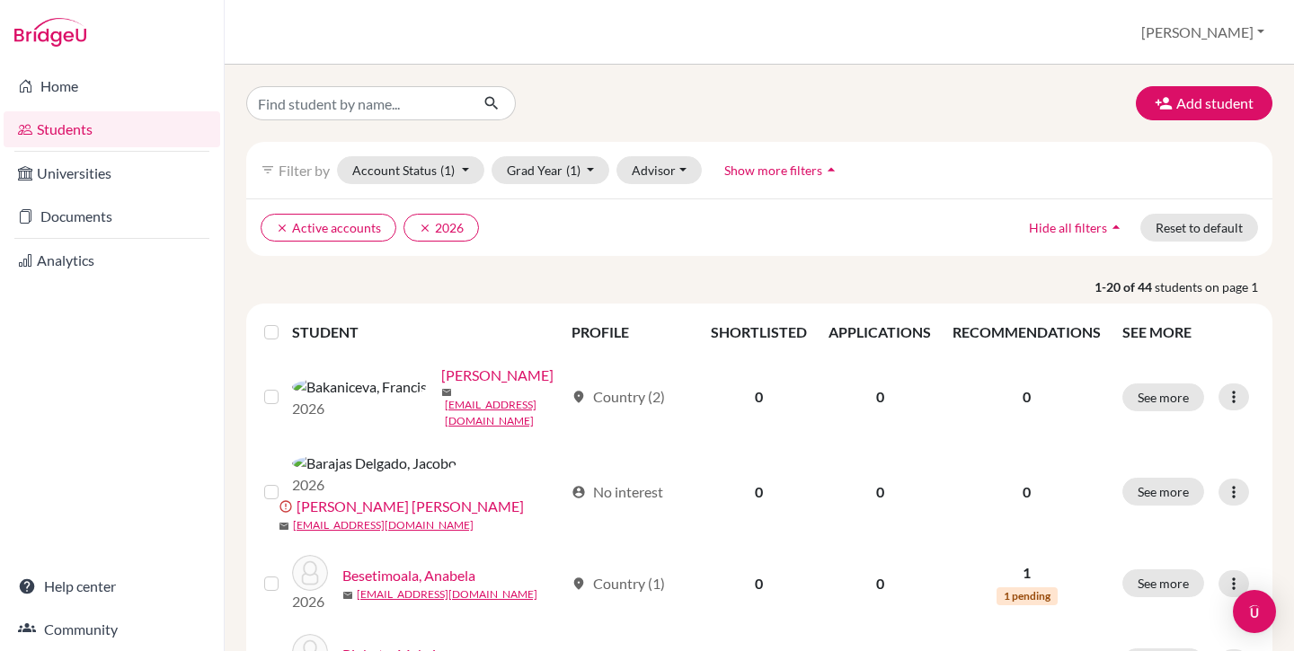
click at [286, 322] on label at bounding box center [286, 322] width 0 height 0
click at [0, 0] on input "checkbox" at bounding box center [0, 0] width 0 height 0
